Goal: Task Accomplishment & Management: Use online tool/utility

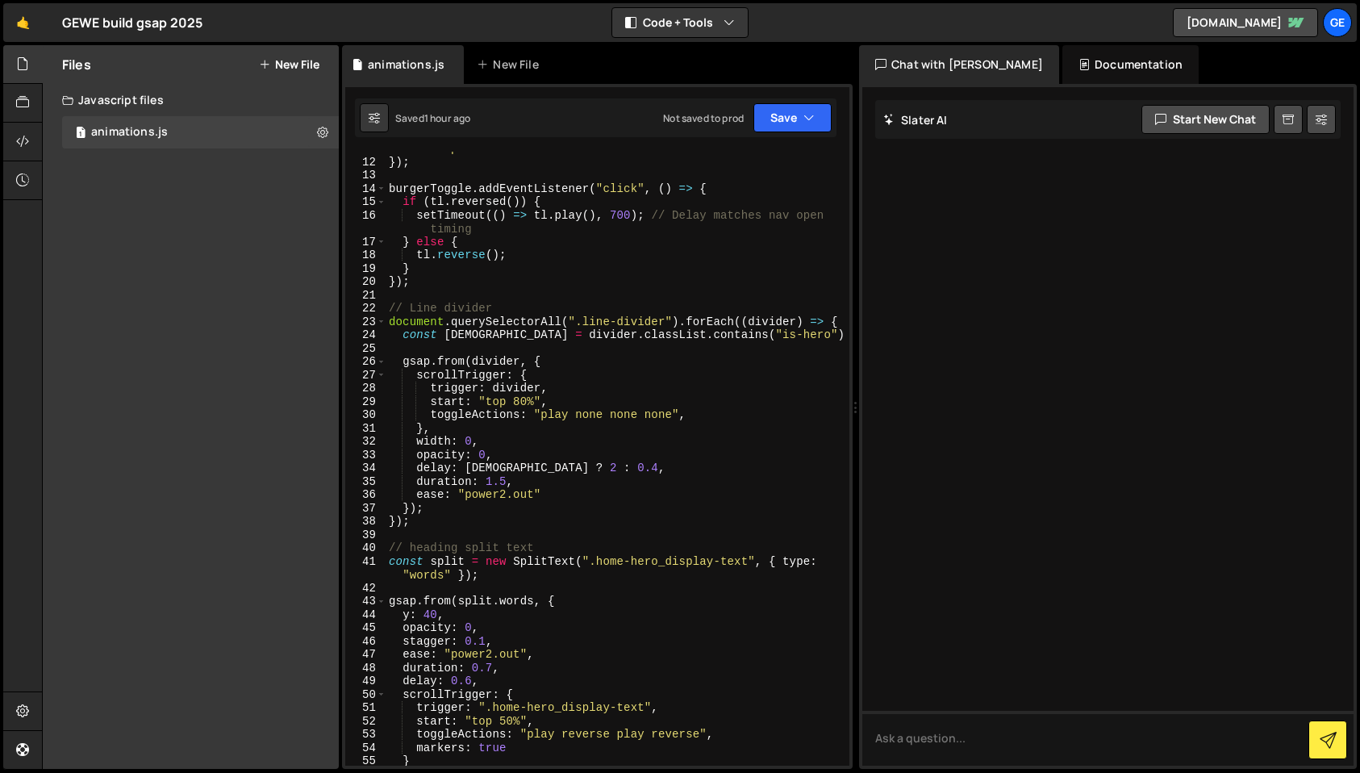
scroll to position [472, 0]
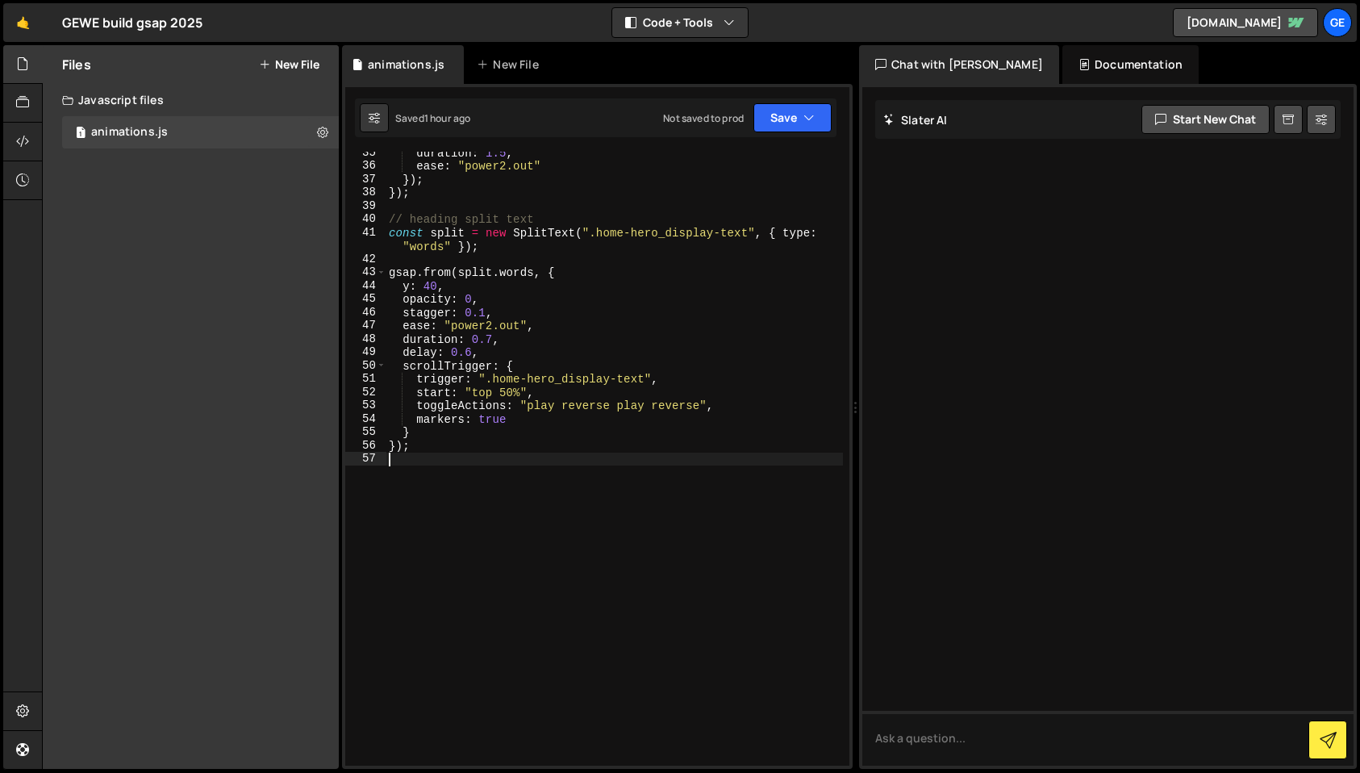
click at [453, 464] on div "duration : 1.5 , ease : "power2.out" }) ; }) ; // heading split text const spli…" at bounding box center [613, 466] width 457 height 640
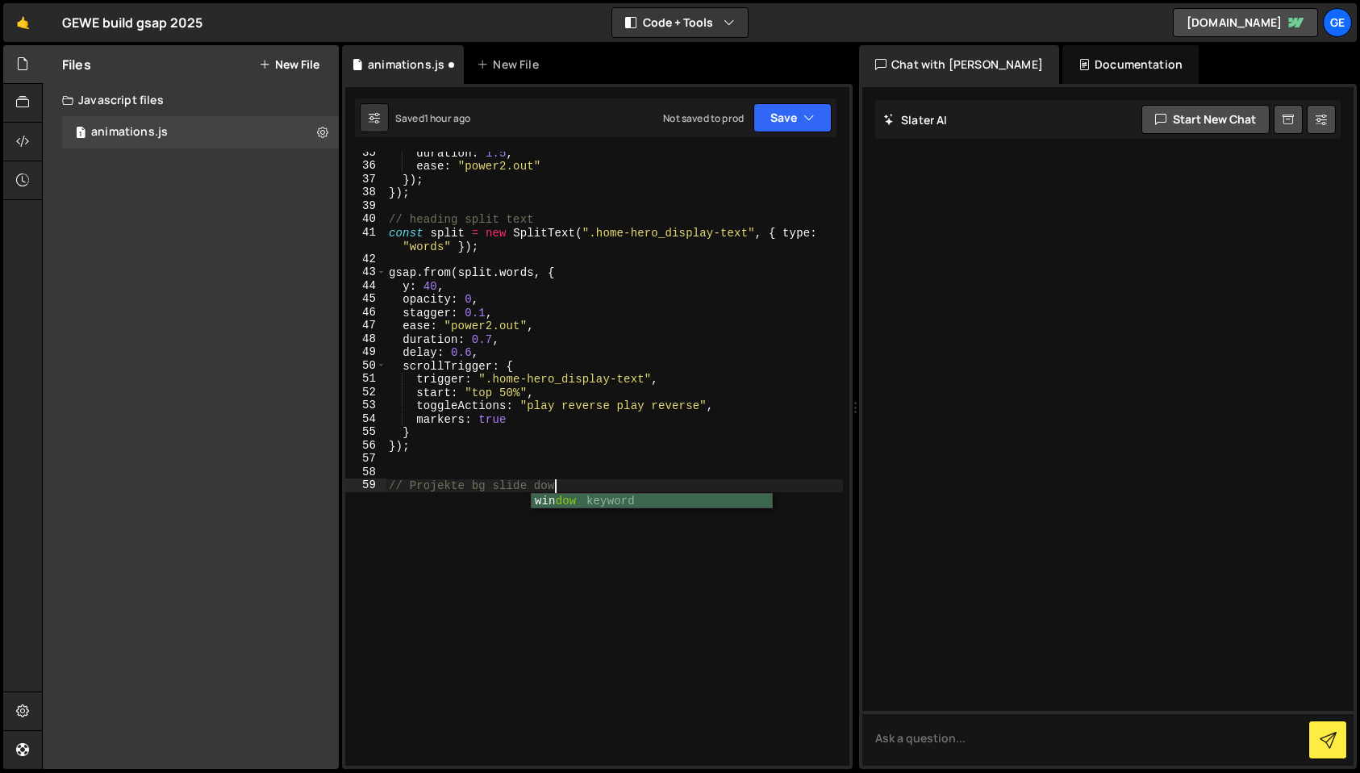
type textarea "// Projekte bg slide down"
click at [417, 502] on div "duration : 1.5 , ease : "power2.out" }) ; }) ; // heading split text const spli…" at bounding box center [613, 466] width 457 height 640
paste textarea "});"
type textarea "});"
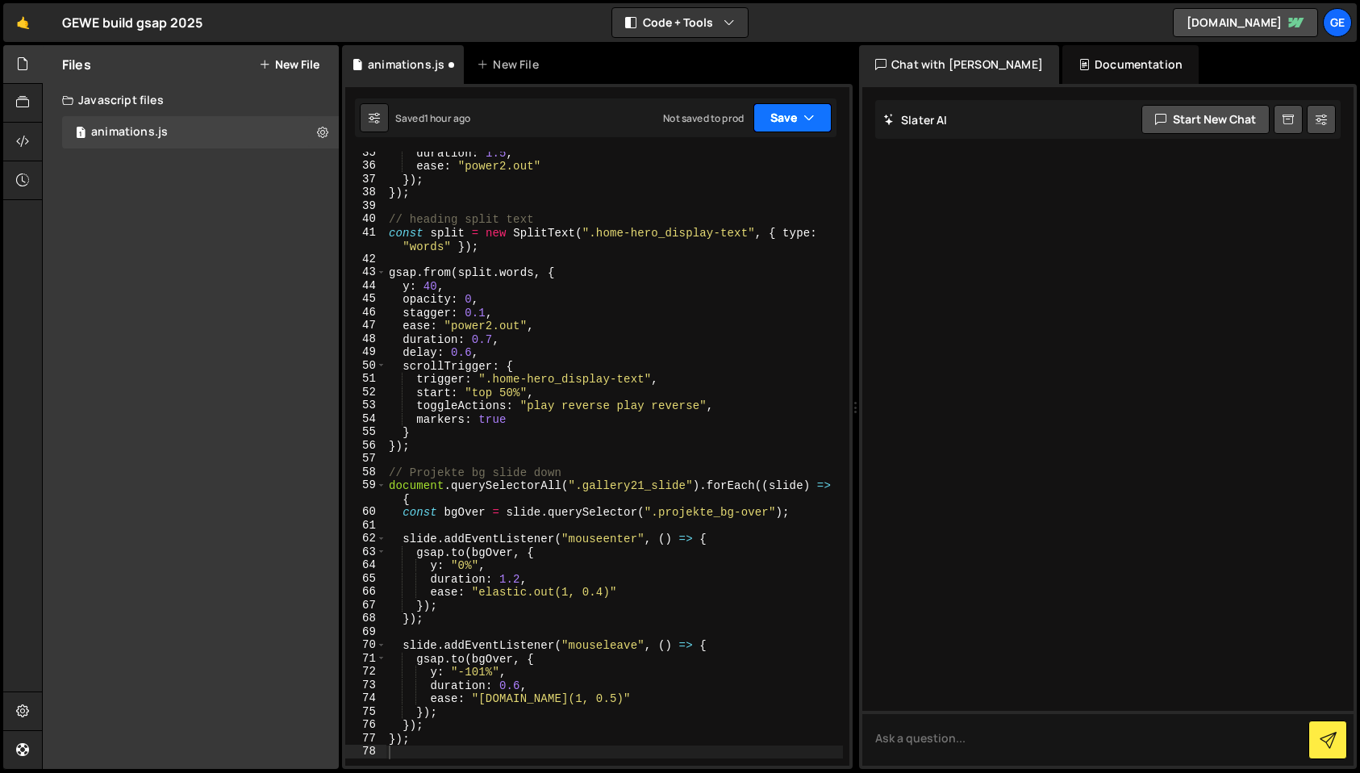
click at [785, 124] on button "Save" at bounding box center [792, 117] width 78 height 29
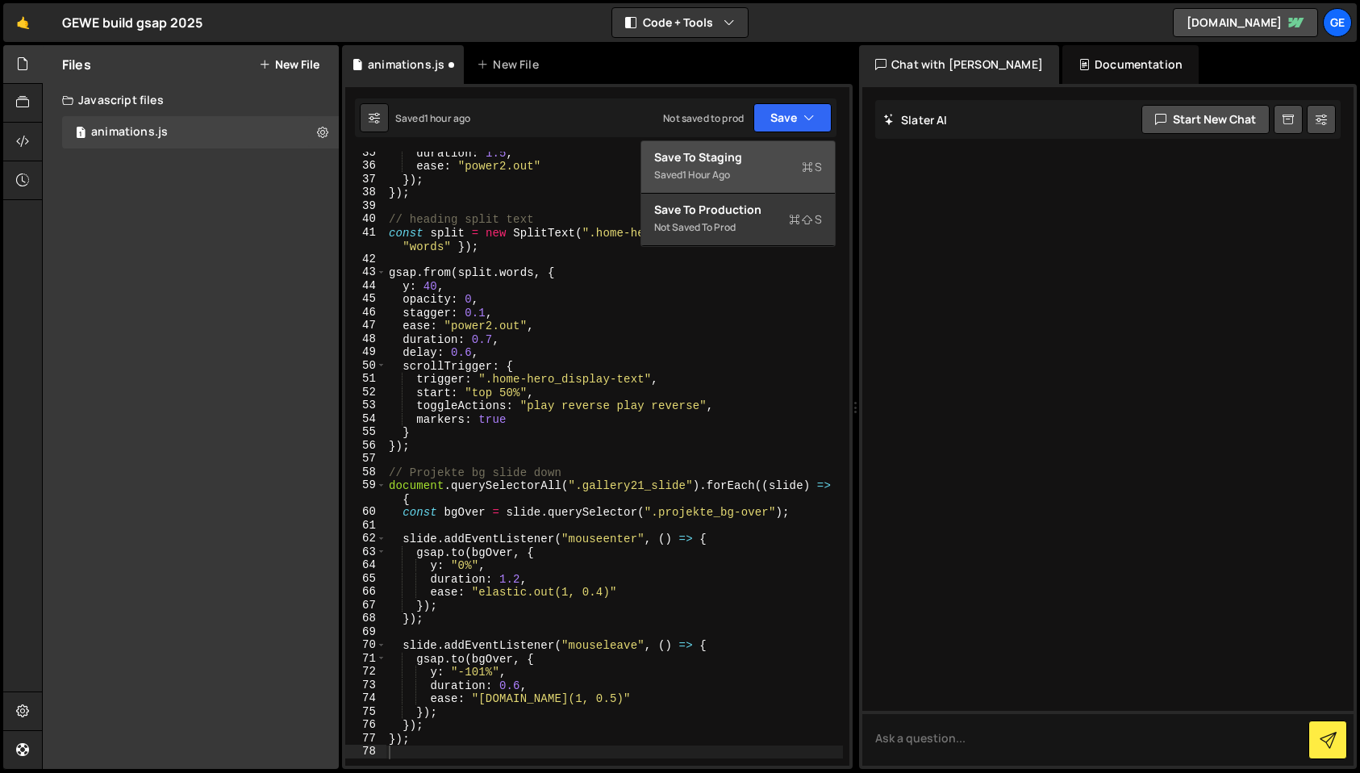
click at [784, 168] on div "Saved 1 hour ago" at bounding box center [738, 174] width 168 height 19
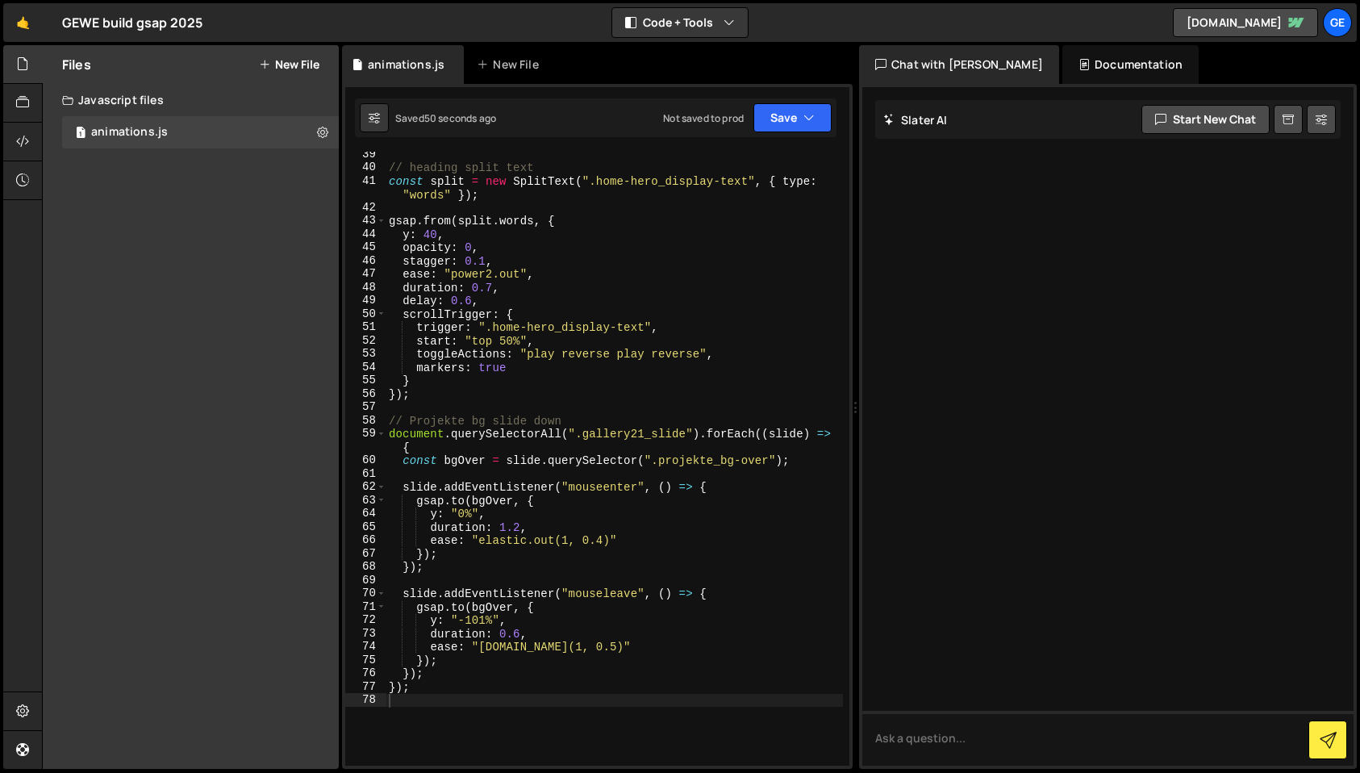
scroll to position [527, 0]
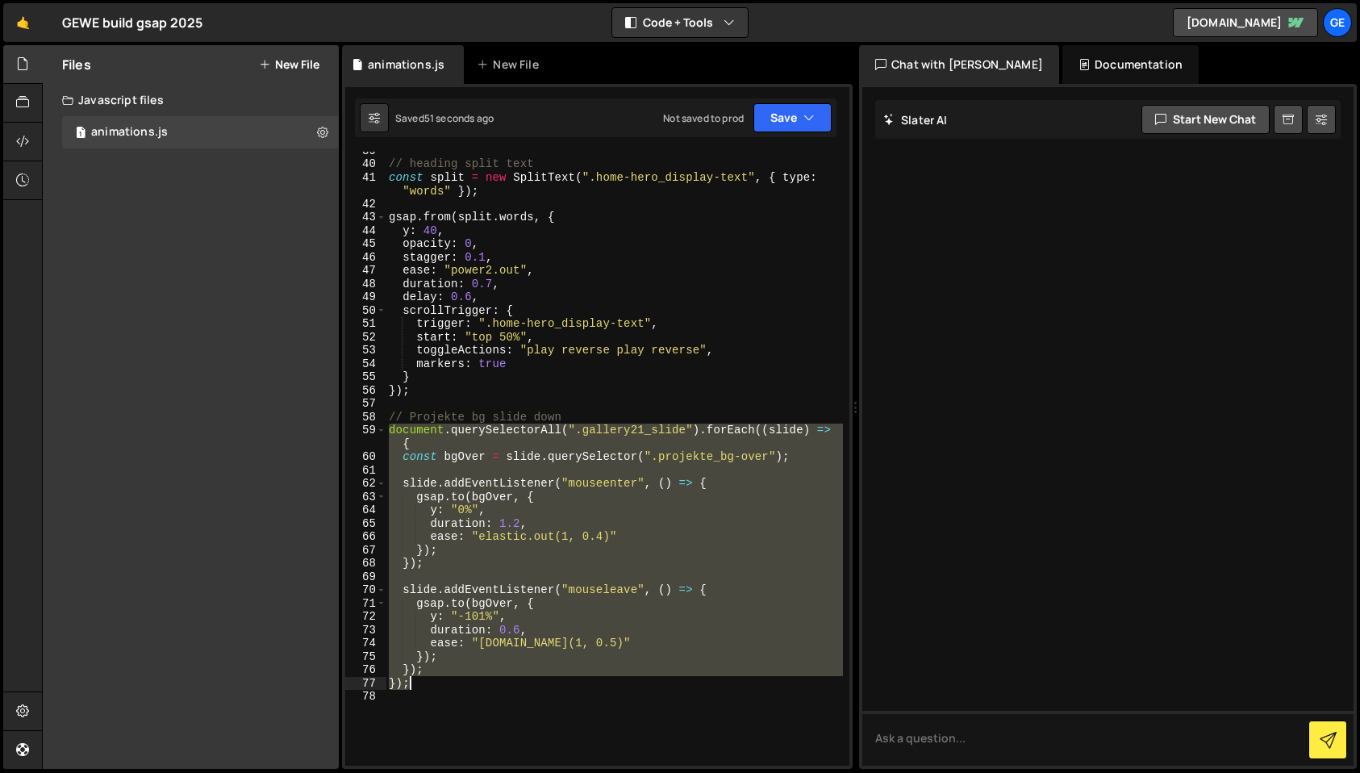
drag, startPoint x: 391, startPoint y: 431, endPoint x: 465, endPoint y: 692, distance: 271.4
click at [465, 692] on div "// heading split text const split = new SplitText ( ".home-hero_display-text" ,…" at bounding box center [613, 464] width 457 height 640
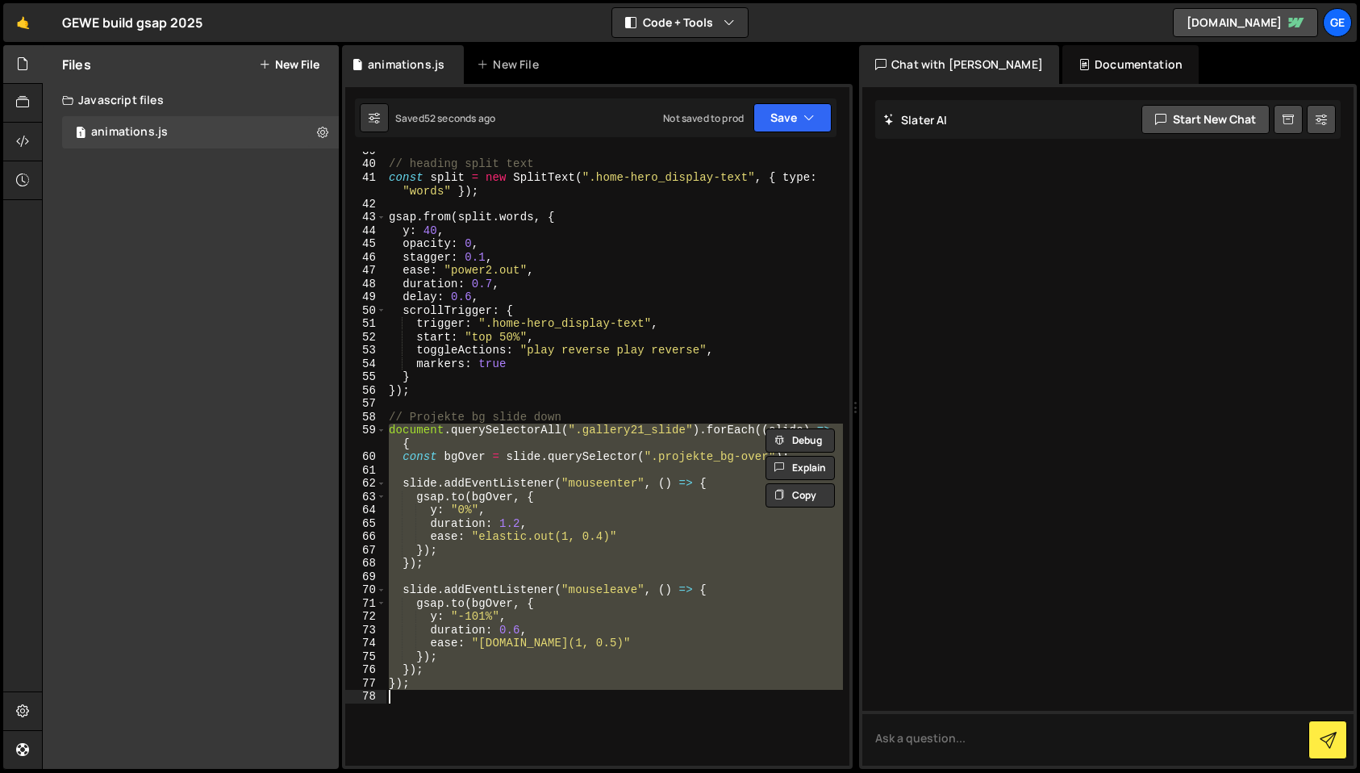
paste textarea
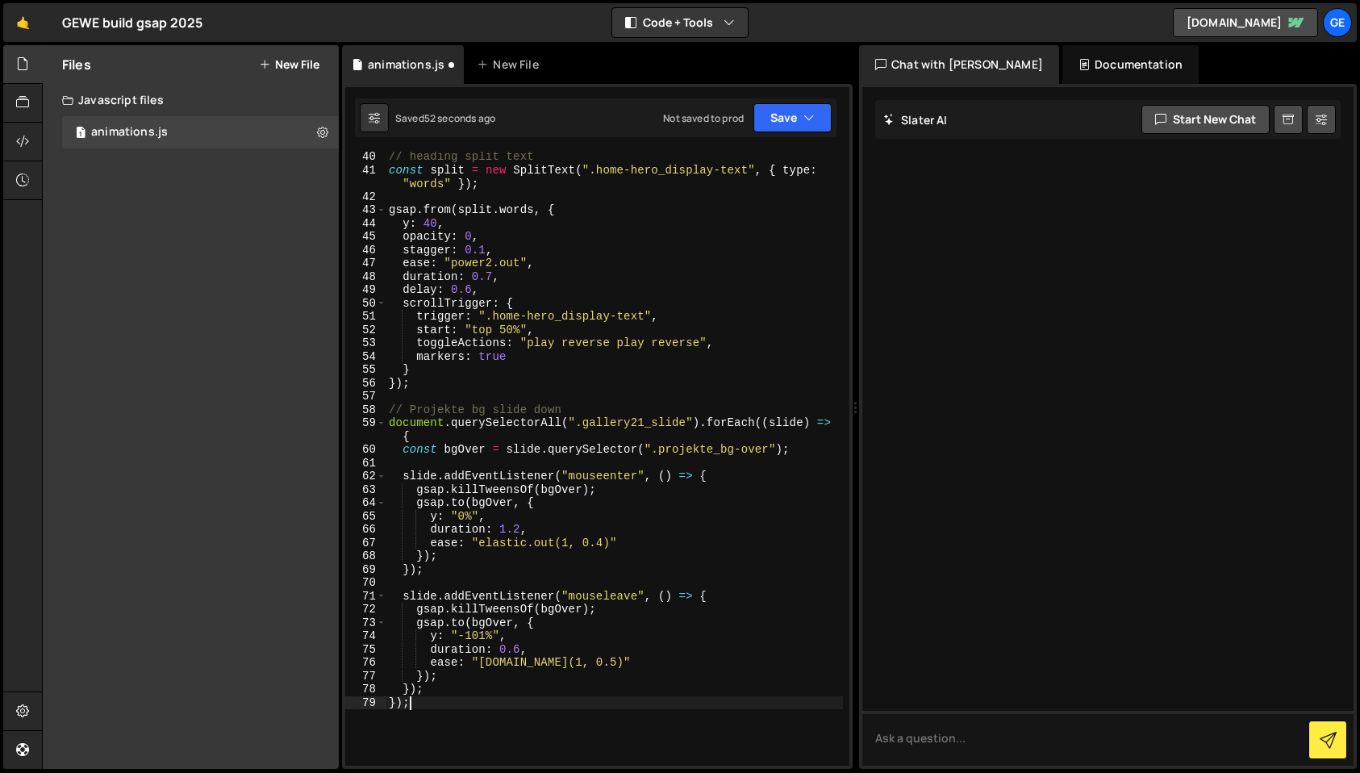
scroll to position [533, 0]
click at [819, 114] on button "Save" at bounding box center [792, 117] width 78 height 29
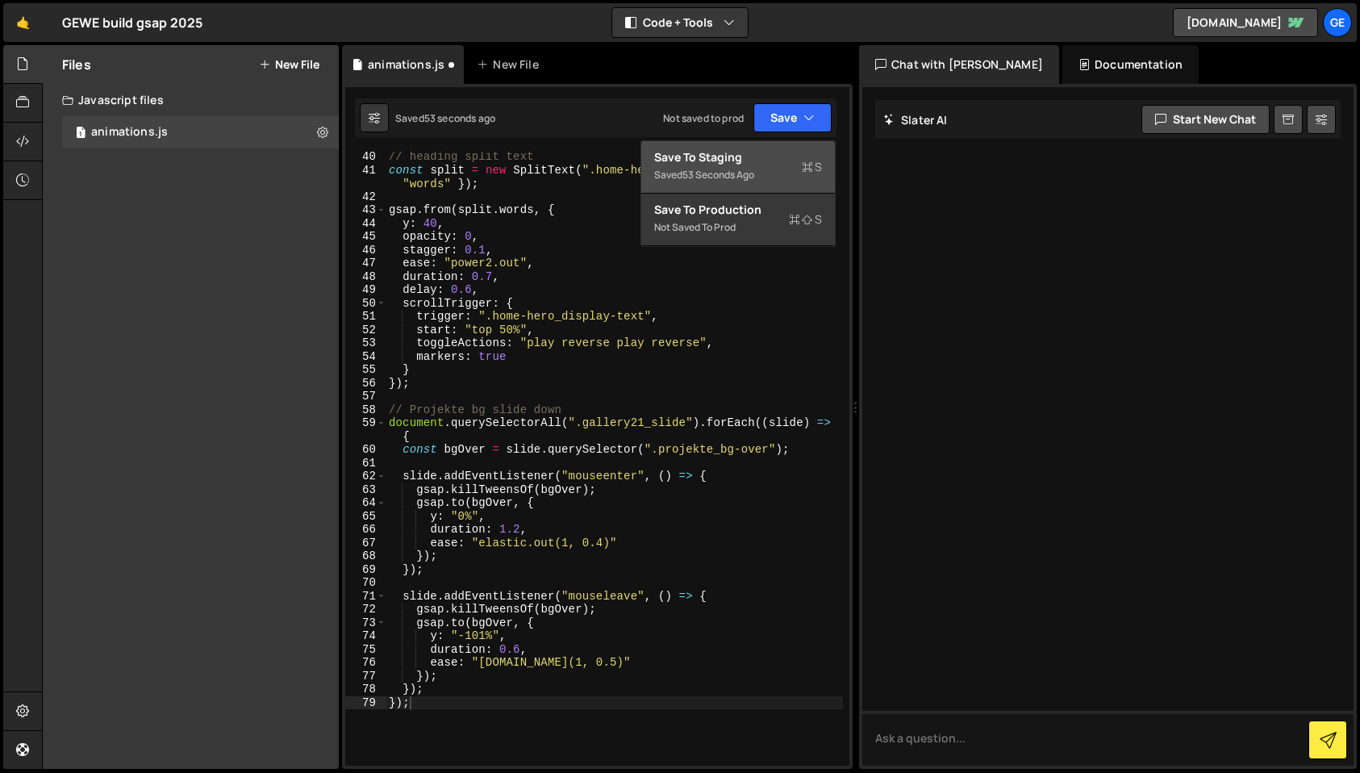
click at [777, 158] on div "Save to Staging S" at bounding box center [738, 157] width 168 height 16
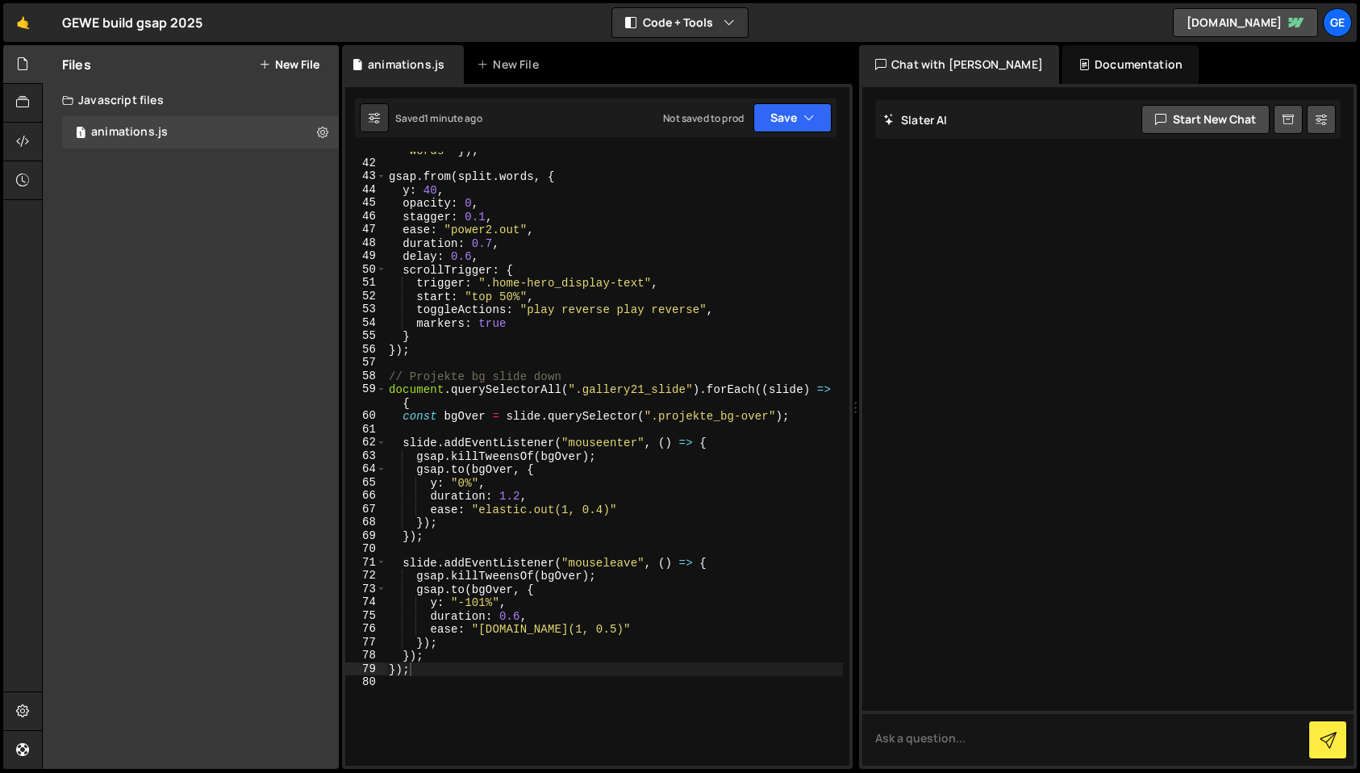
scroll to position [569, 0]
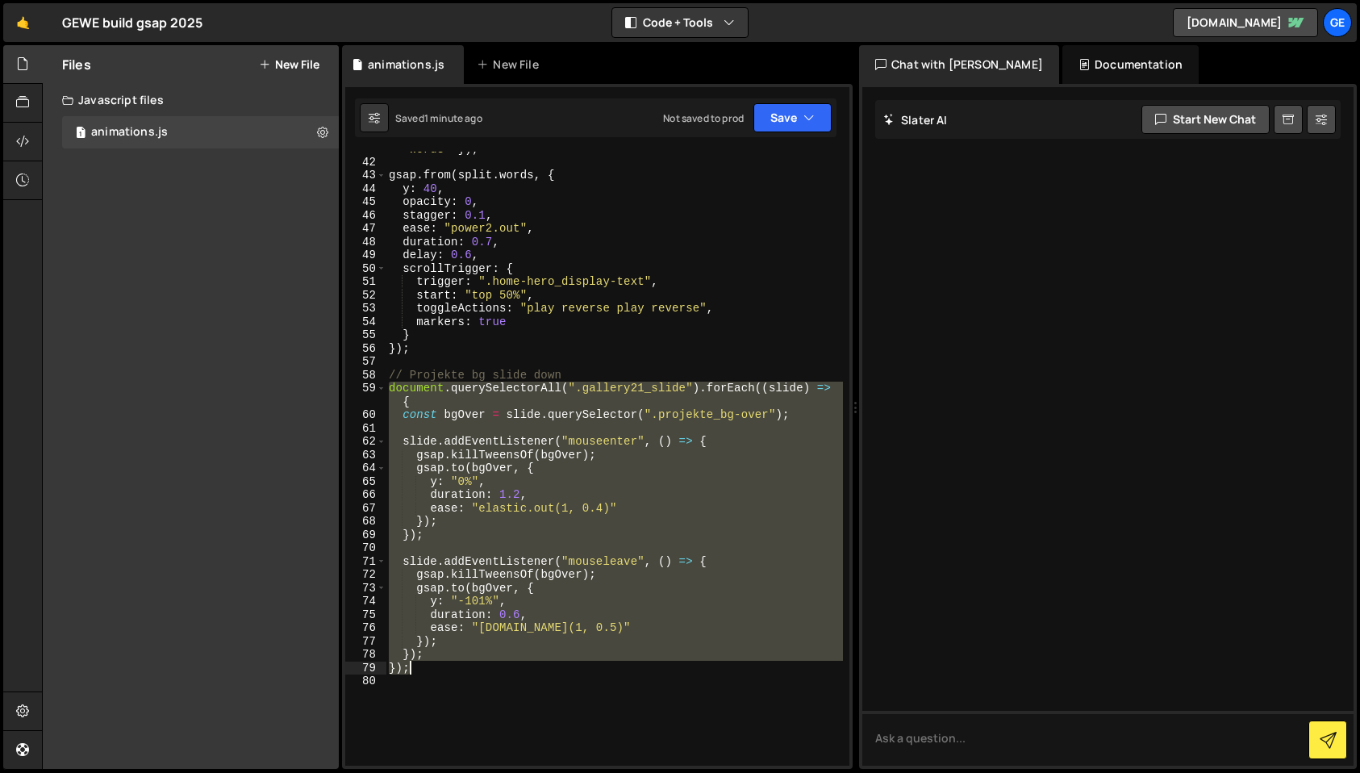
drag, startPoint x: 431, startPoint y: 490, endPoint x: 484, endPoint y: 665, distance: 183.7
click at [484, 665] on div "const split = new SplitText ( ".home-hero_display-text" , { type : "words" }) ;…" at bounding box center [613, 455] width 457 height 654
paste textarea
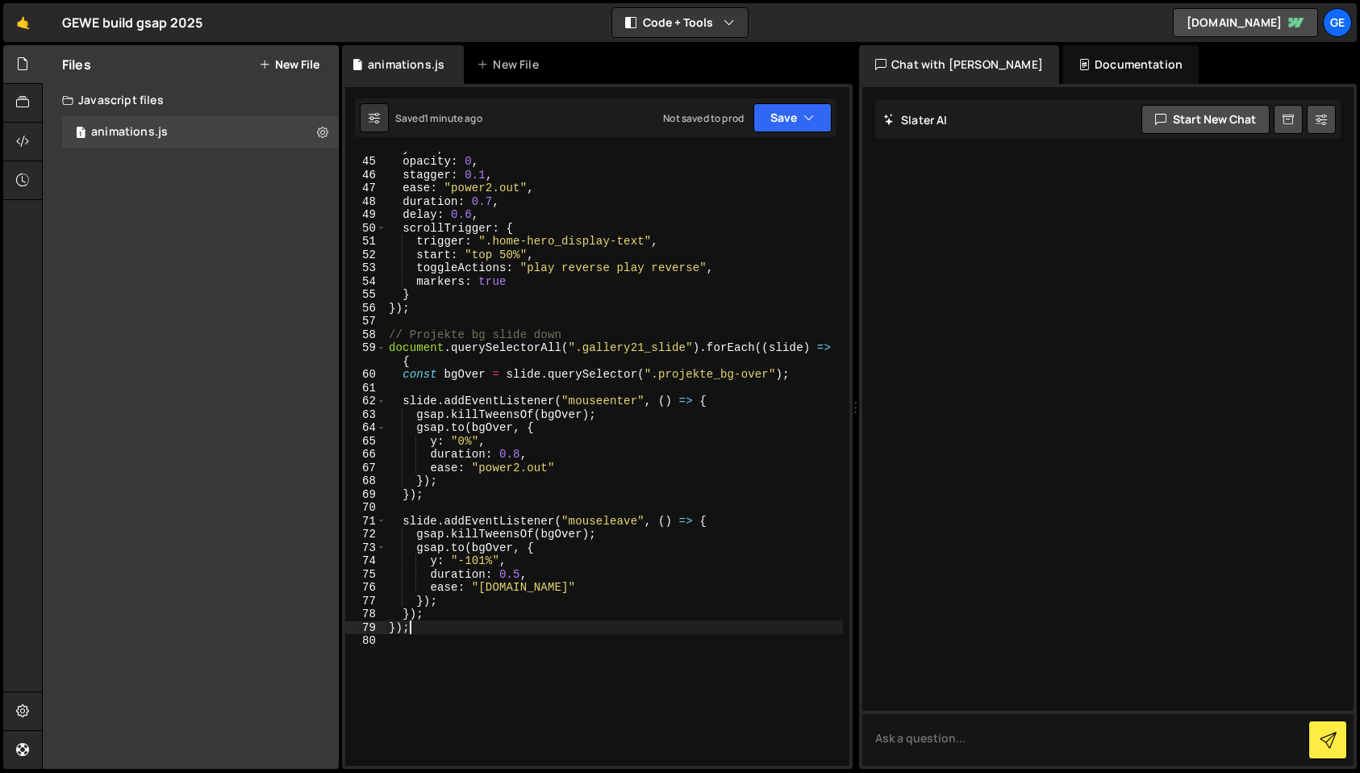
scroll to position [611, 0]
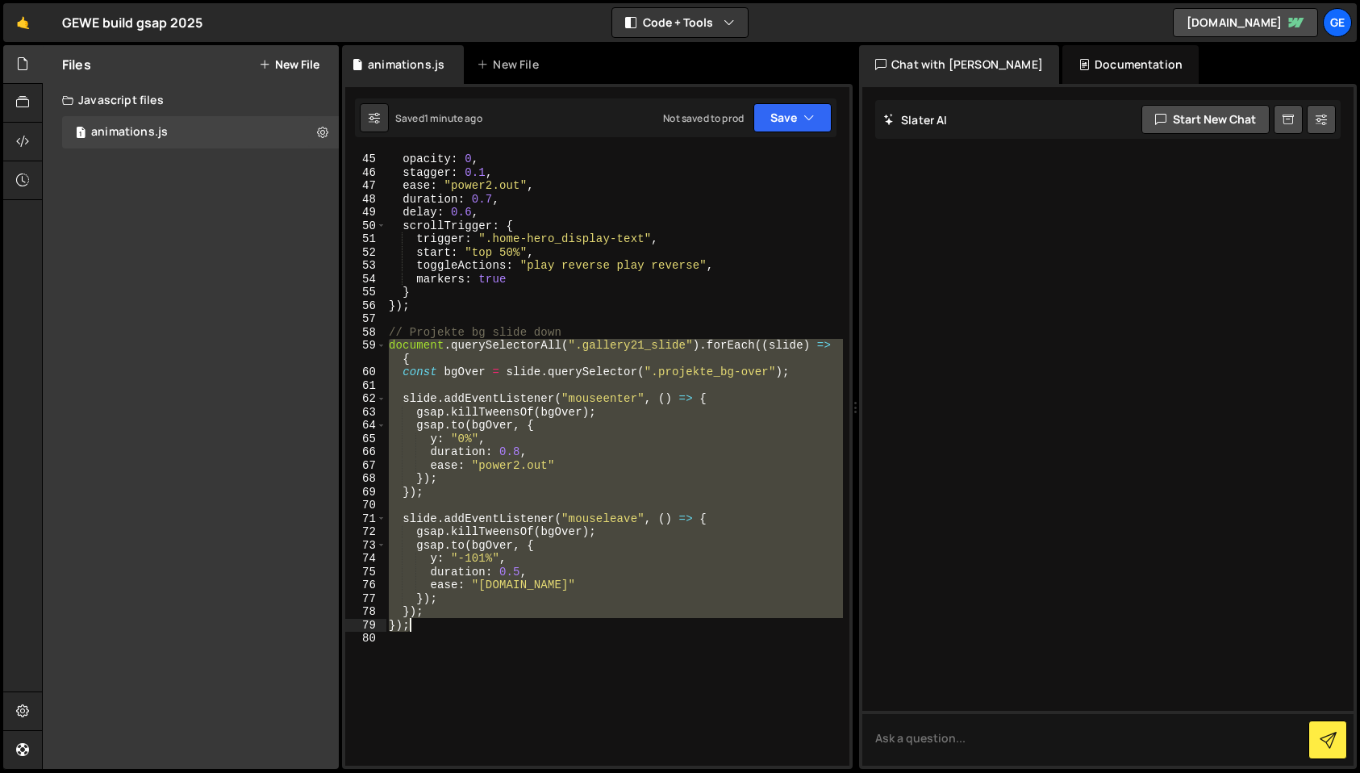
drag, startPoint x: 390, startPoint y: 347, endPoint x: 465, endPoint y: 631, distance: 293.6
click at [465, 631] on div "y : 40 , opacity : 0 , stagger : 0.1 , ease : "power2.out" , duration : 0.7 , d…" at bounding box center [613, 459] width 457 height 640
paste textarea
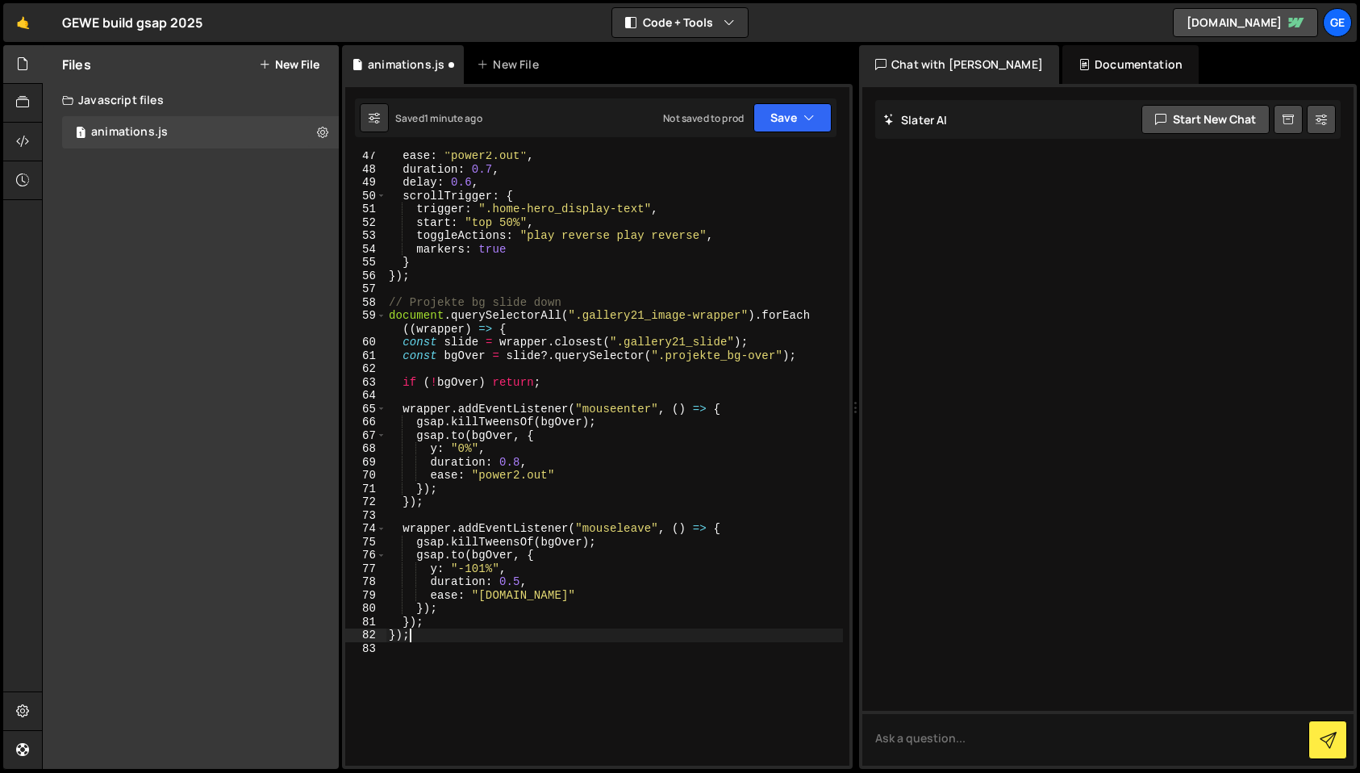
scroll to position [647, 0]
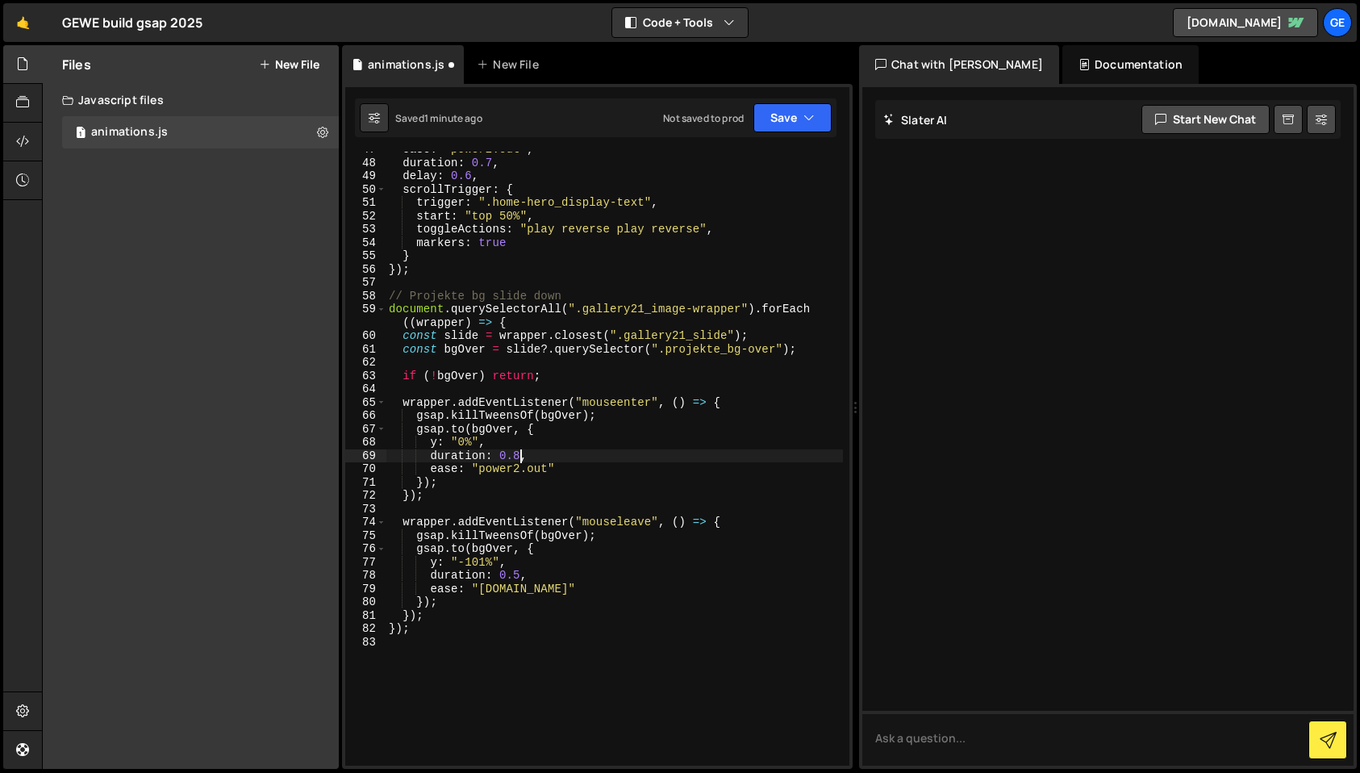
click at [519, 456] on div "ease : "power2.out" , duration : 0.7 , delay : 0.6 , scrollTrigger : { trigger …" at bounding box center [613, 463] width 457 height 640
click at [518, 577] on div "ease : "power2.out" , duration : 0.7 , delay : 0.6 , scrollTrigger : { trigger …" at bounding box center [613, 463] width 457 height 640
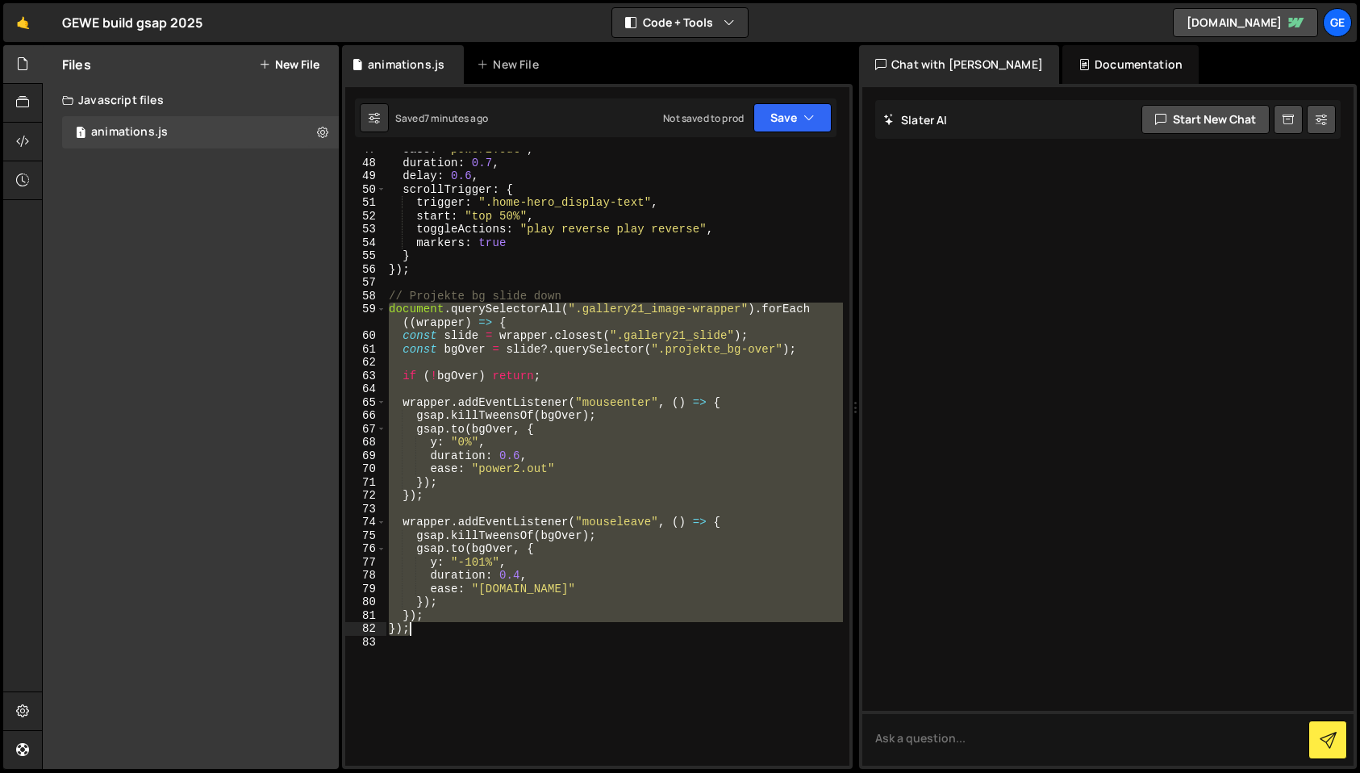
drag, startPoint x: 390, startPoint y: 310, endPoint x: 469, endPoint y: 630, distance: 329.2
click at [469, 630] on div "ease : "power2.out" , duration : 0.7 , delay : 0.6 , scrollTrigger : { trigger …" at bounding box center [613, 463] width 457 height 640
paste textarea
type textarea "});"
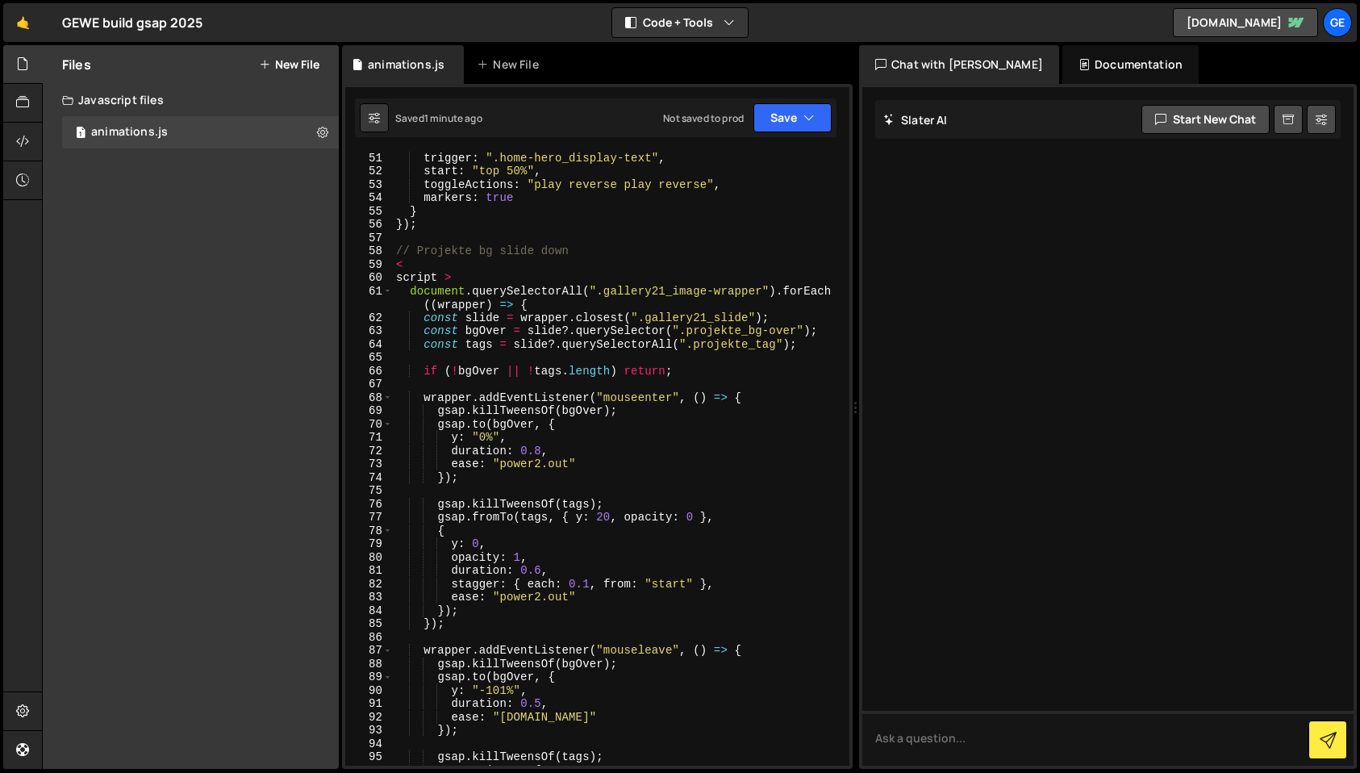
scroll to position [698, 0]
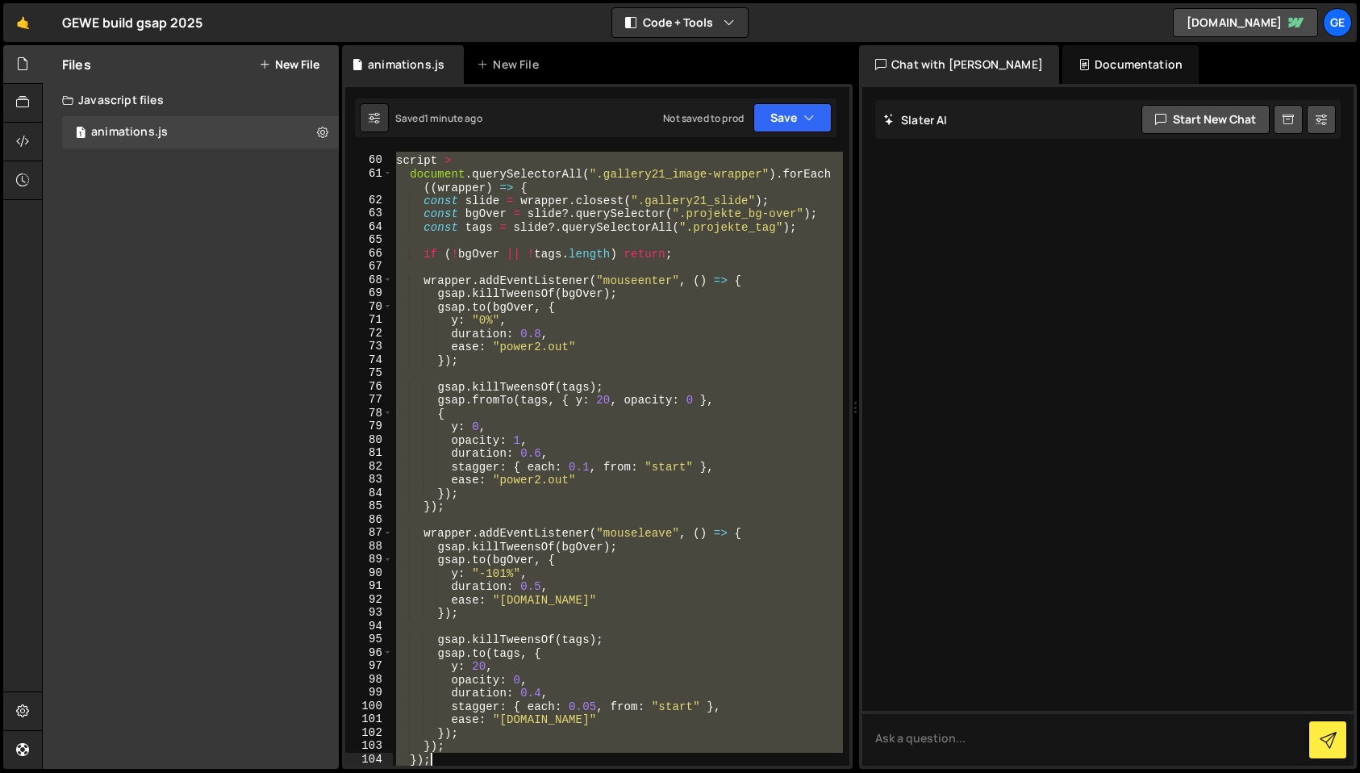
drag, startPoint x: 394, startPoint y: 272, endPoint x: 507, endPoint y: 756, distance: 497.6
click at [507, 756] on div "< script > document . querySelectorAll ( ".gallery21_image-wrapper" ) . forEach…" at bounding box center [618, 460] width 450 height 640
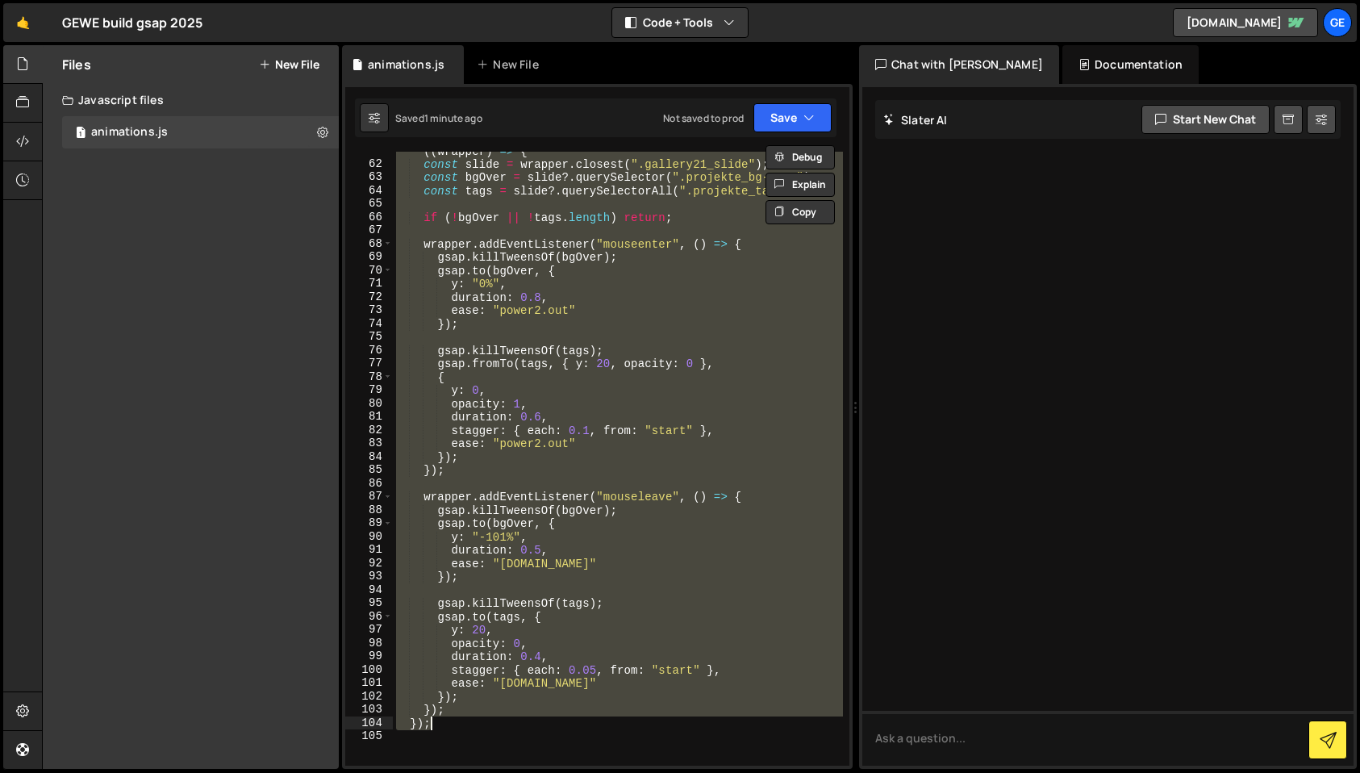
paste textarea
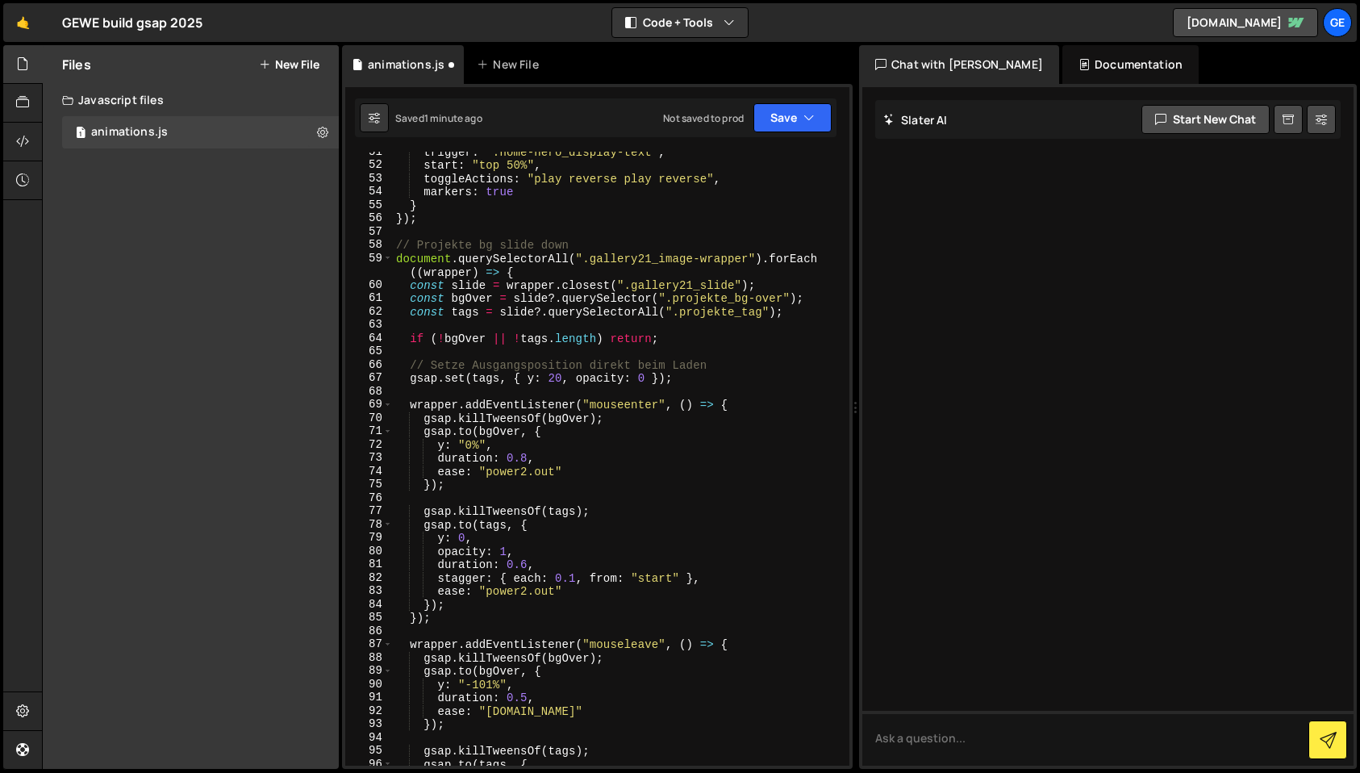
scroll to position [713, 0]
click at [798, 119] on button "Save" at bounding box center [792, 117] width 78 height 29
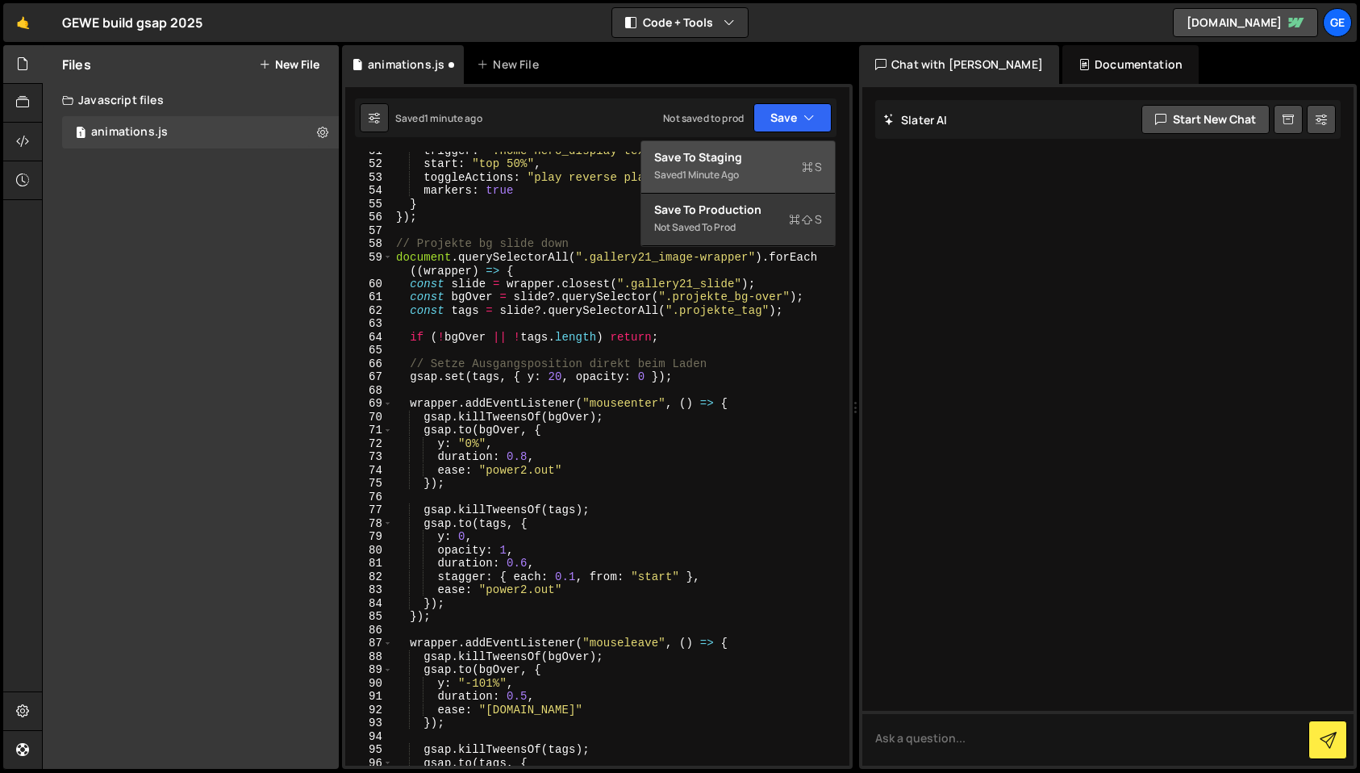
click at [756, 160] on div "Save to Staging S" at bounding box center [738, 157] width 168 height 16
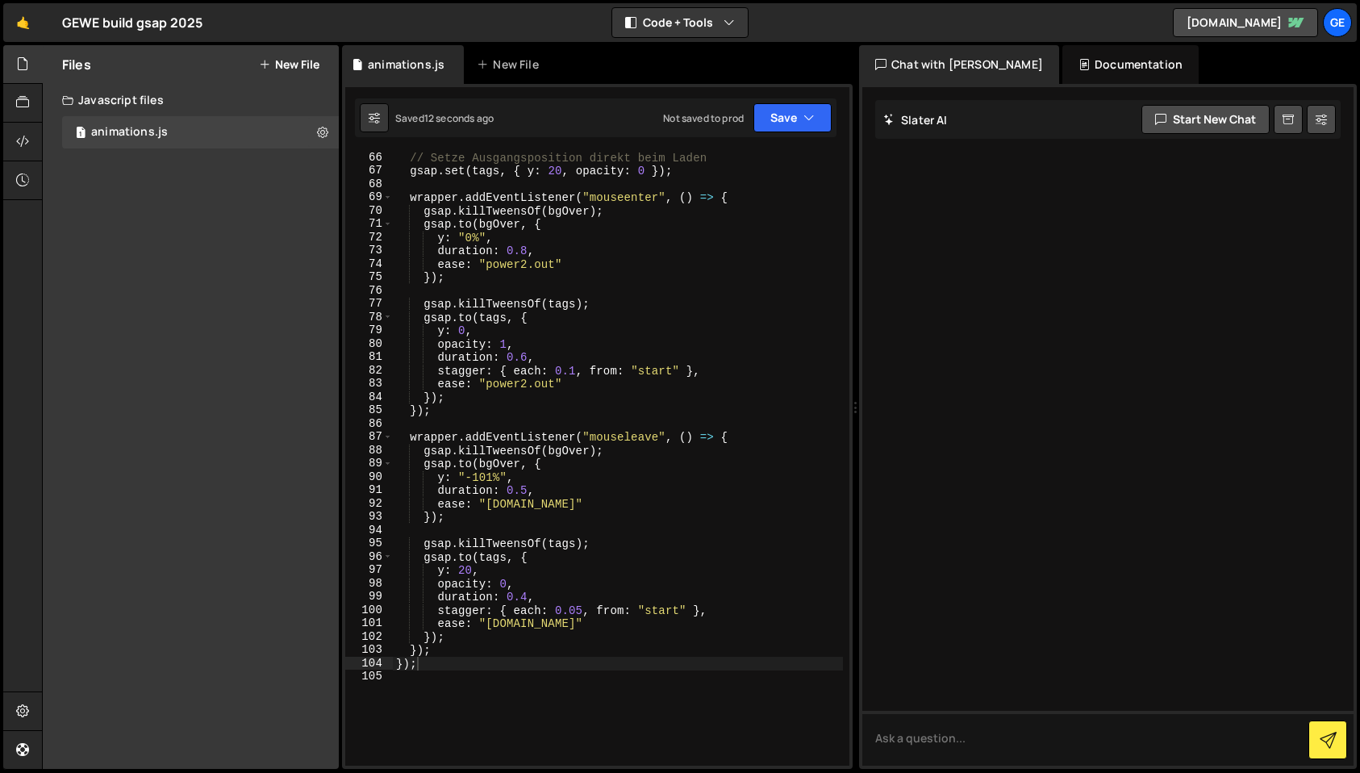
scroll to position [880, 0]
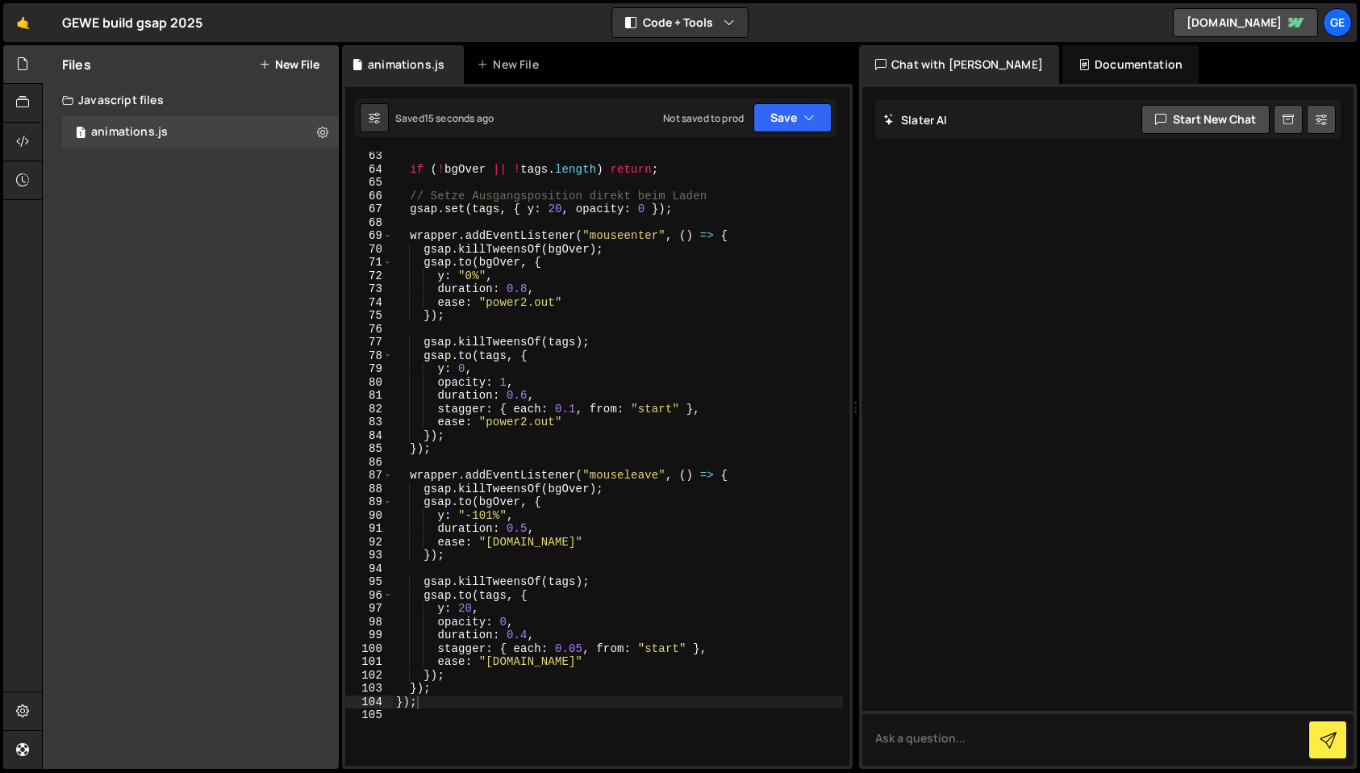
type textarea "duration: 0.6,"
drag, startPoint x: 541, startPoint y: 392, endPoint x: 550, endPoint y: 412, distance: 22.0
click at [541, 393] on div "if ( ! bgOver || ! tags . length ) return ; // Setze Ausgangsposition direkt be…" at bounding box center [618, 469] width 450 height 640
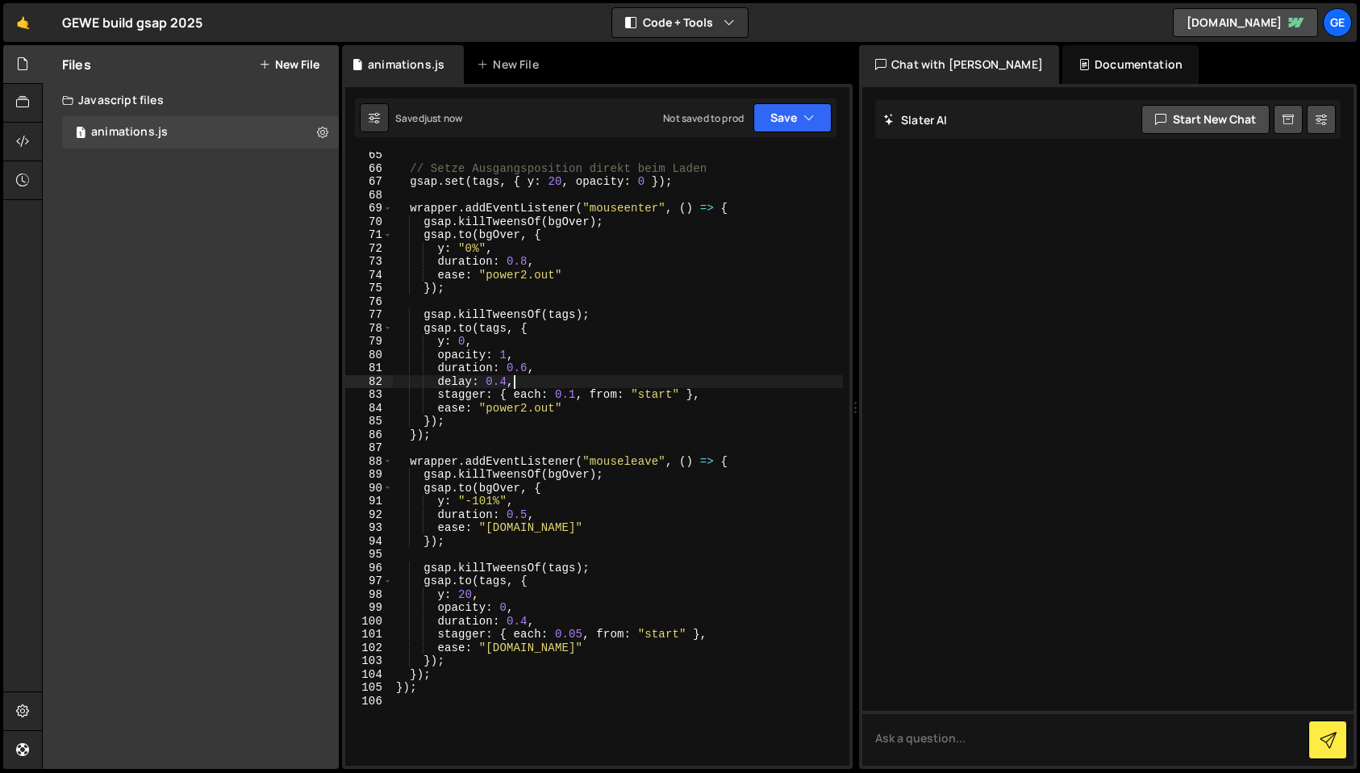
scroll to position [908, 0]
type textarea "delay: 0.4,"
click at [811, 119] on icon "button" at bounding box center [808, 118] width 11 height 16
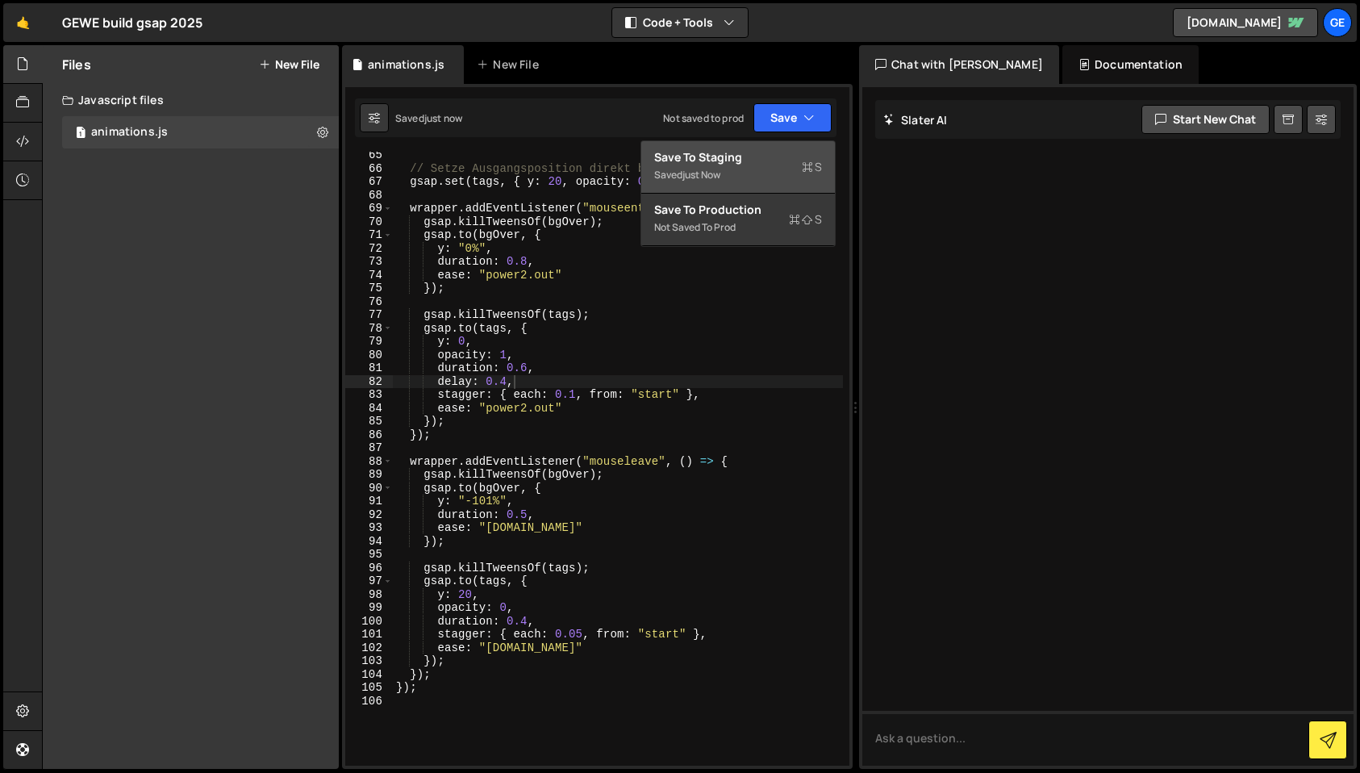
click at [752, 169] on div "Saved just now" at bounding box center [738, 174] width 168 height 19
